Goal: Transaction & Acquisition: Download file/media

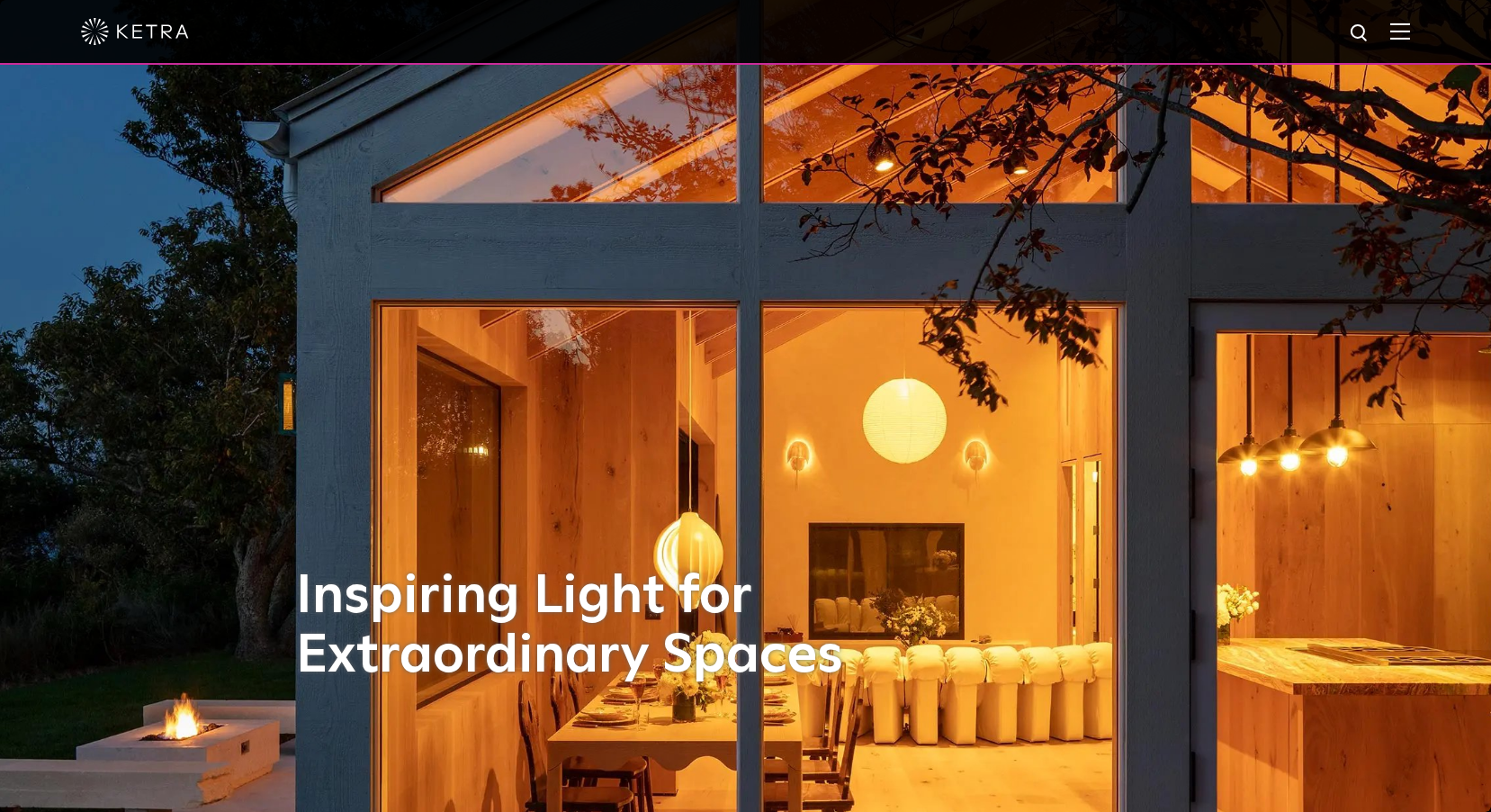
click at [1410, 27] on img at bounding box center [1400, 31] width 20 height 17
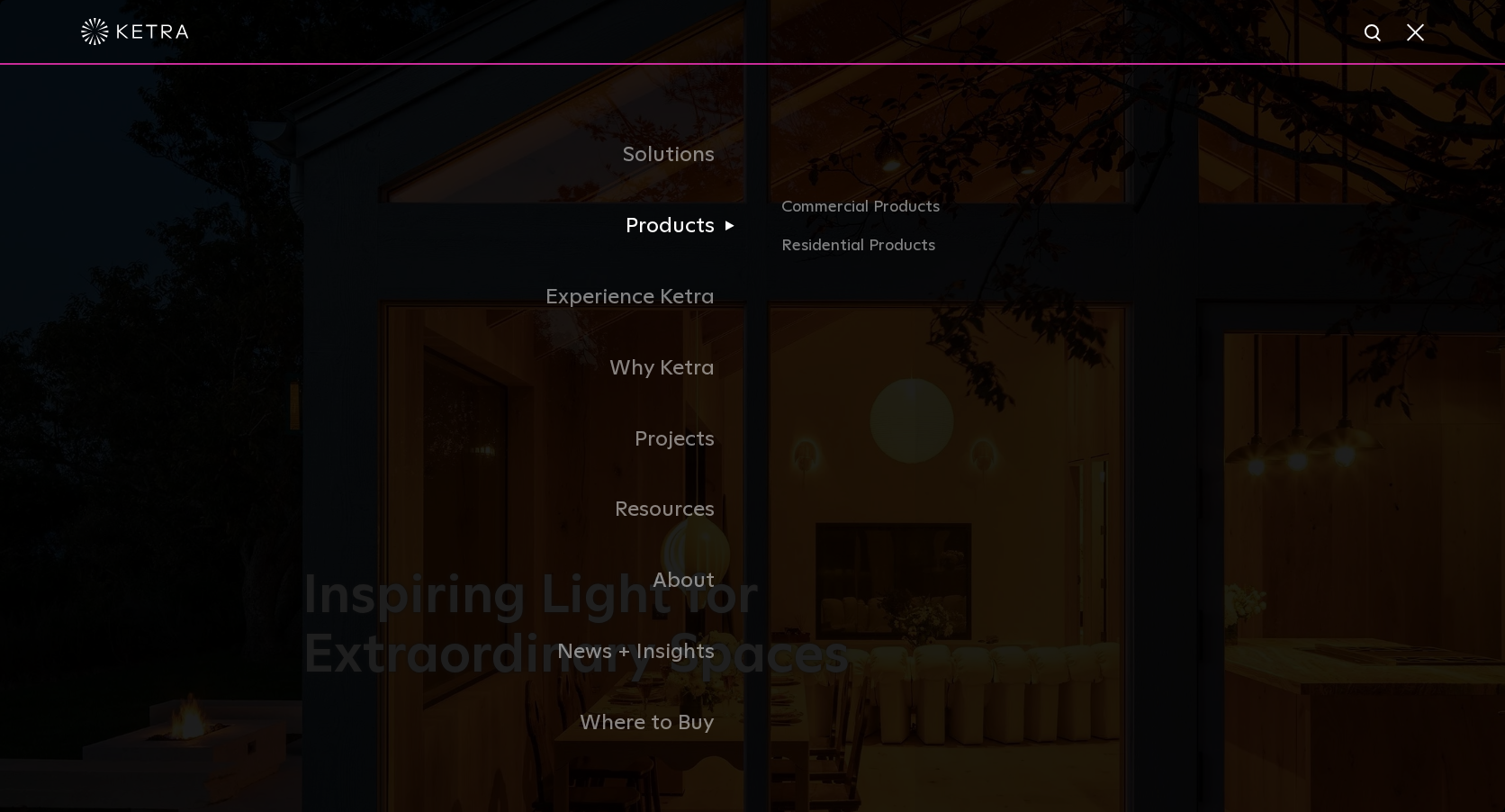
click at [710, 221] on link "Products" at bounding box center [527, 226] width 450 height 71
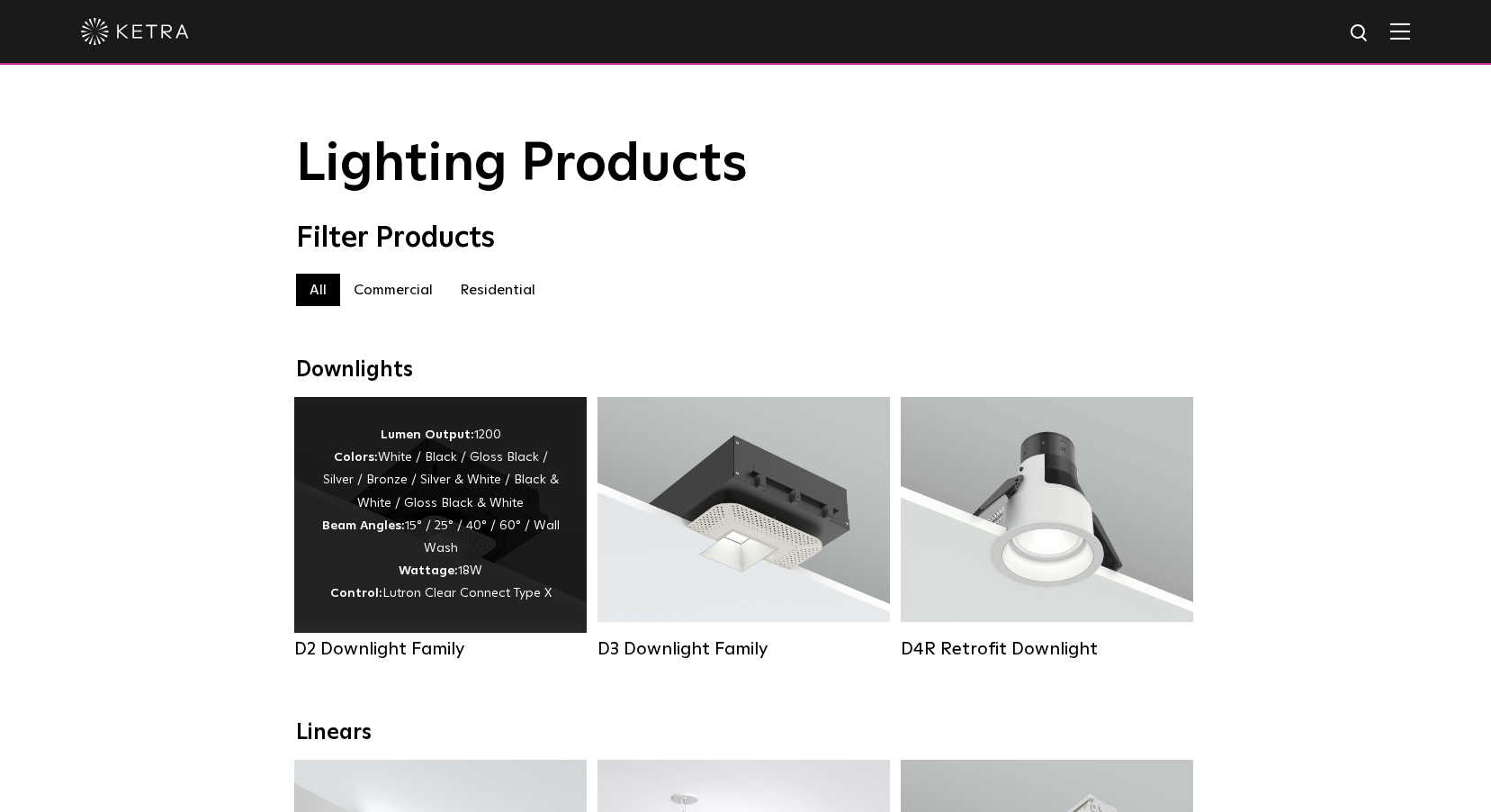
click at [469, 519] on div "Lumen Output: 1200 Colors: White / Black / Gloss Black / Silver / Bronze / Silv…" at bounding box center [440, 514] width 239 height 182
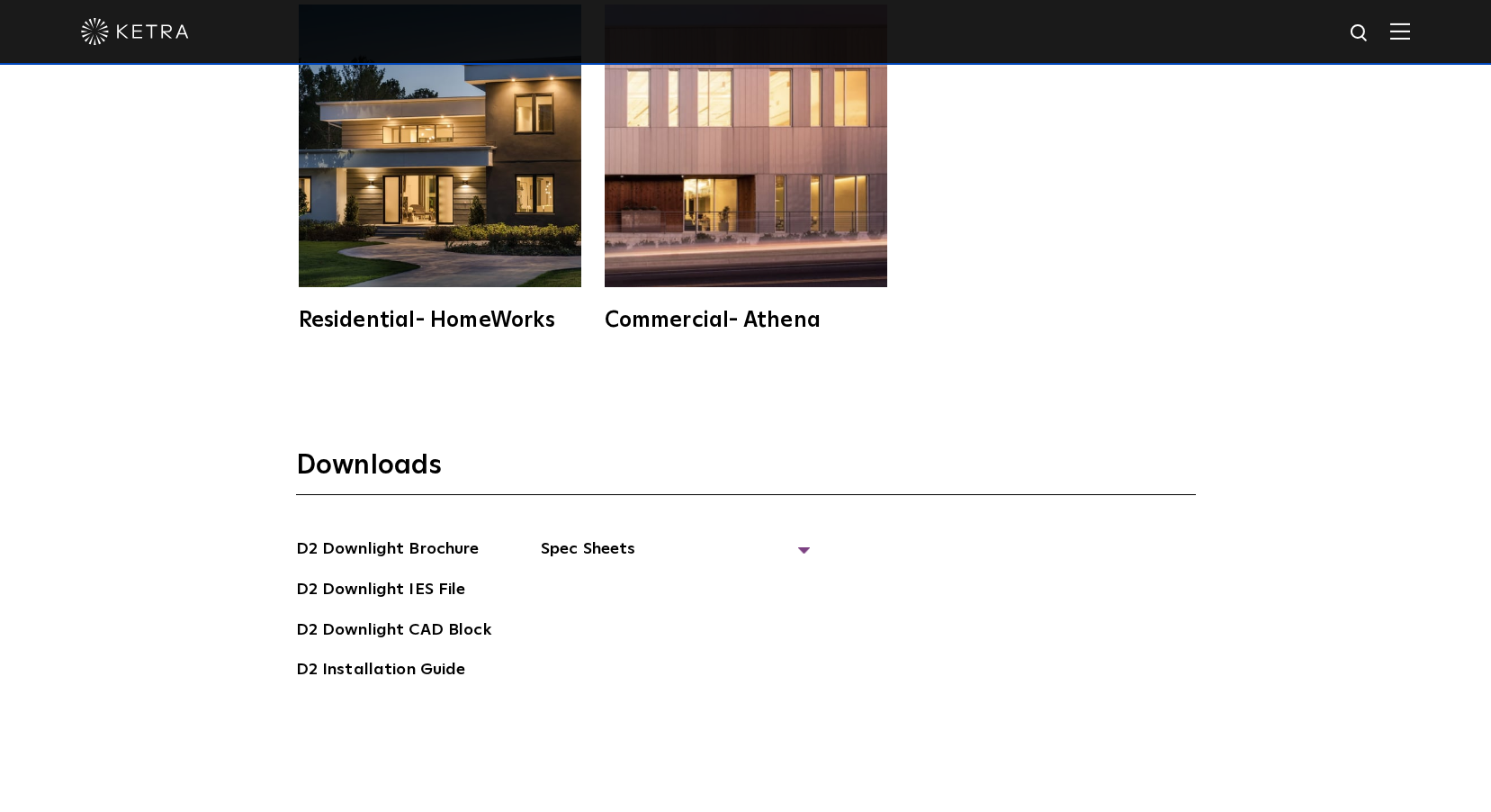
scroll to position [4949, 0]
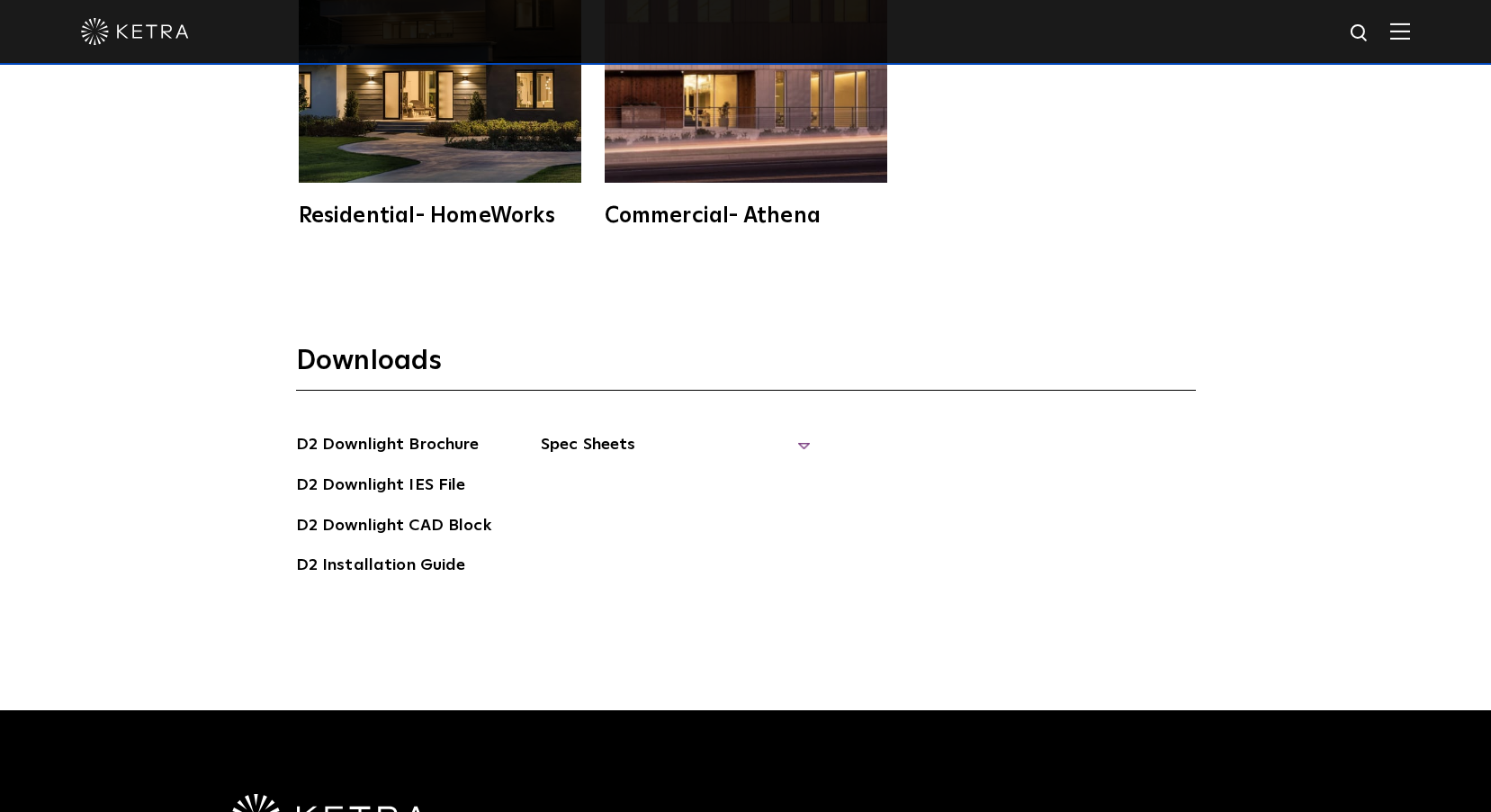
click at [616, 432] on span "Spec Sheets" at bounding box center [676, 452] width 270 height 40
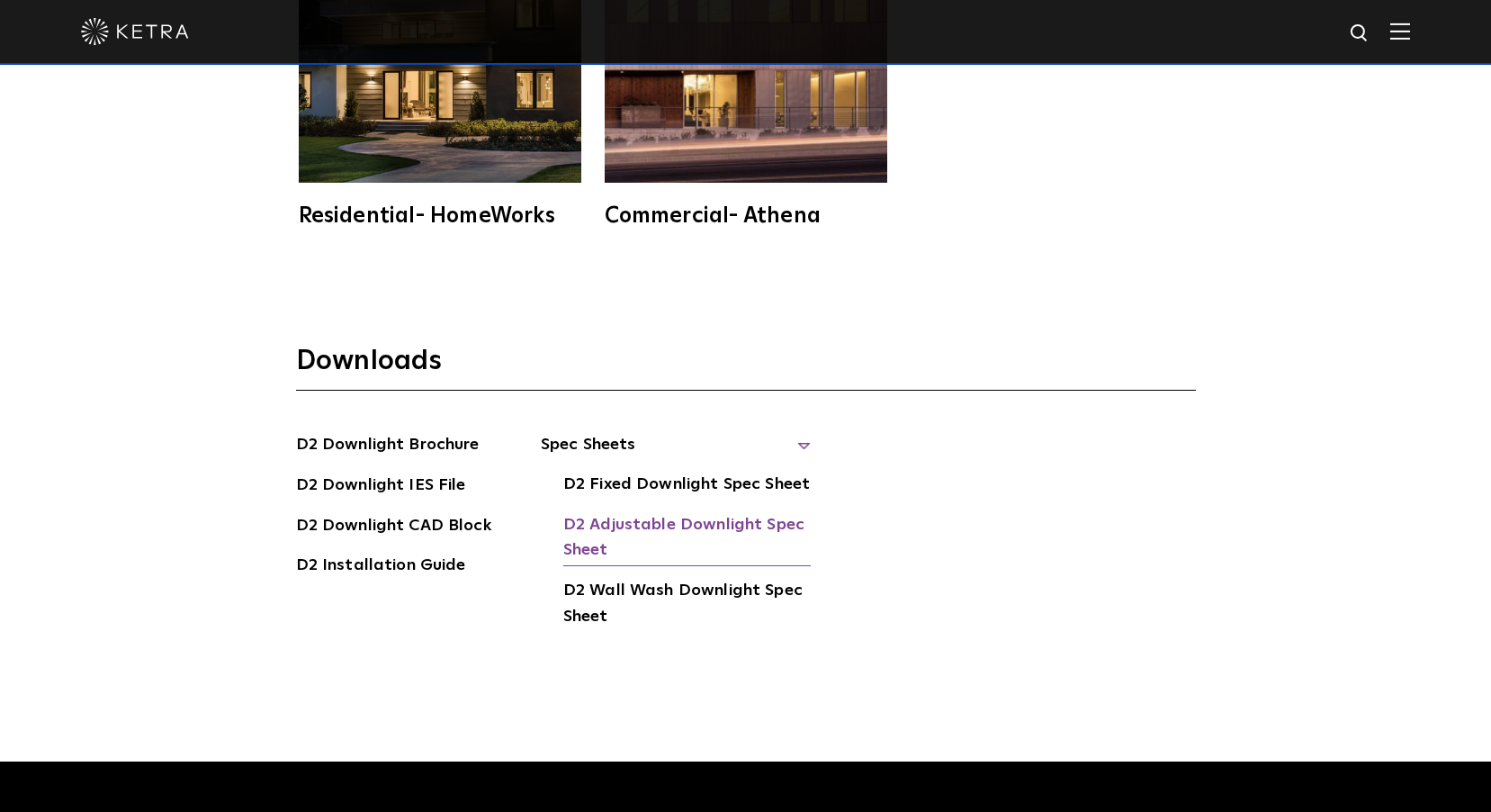
click at [646, 512] on link "D2 Adjustable Downlight Spec Sheet" at bounding box center [687, 540] width 247 height 55
